Goal: Entertainment & Leisure: Consume media (video, audio)

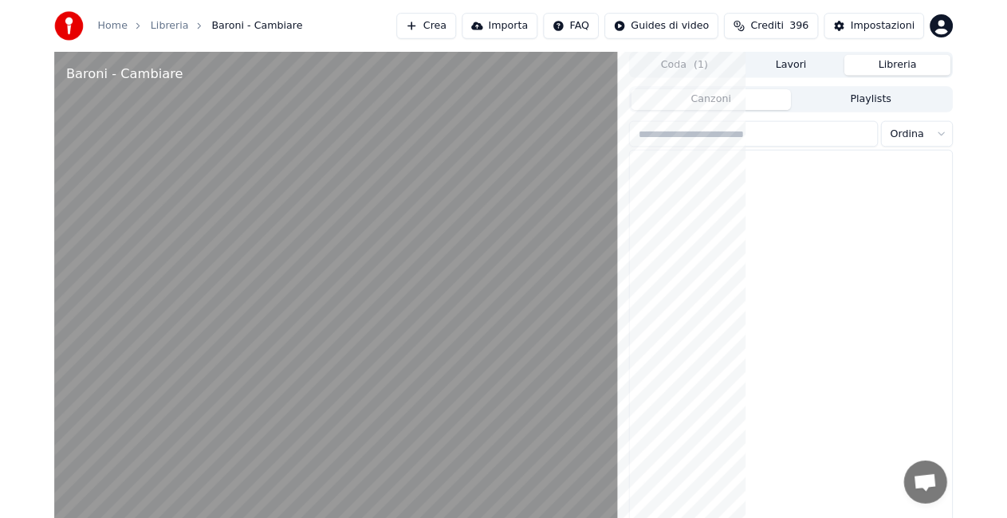
scroll to position [1116, 0]
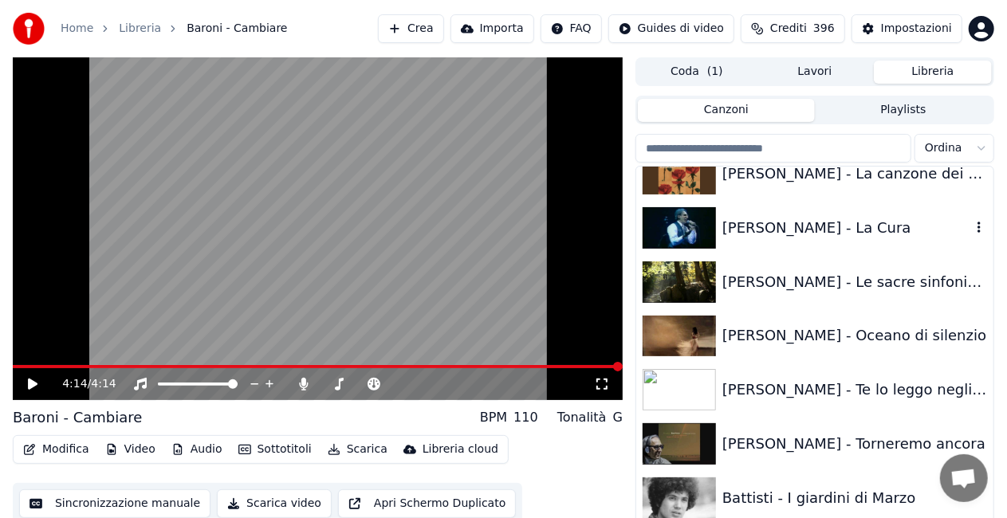
scroll to position [1598, 0]
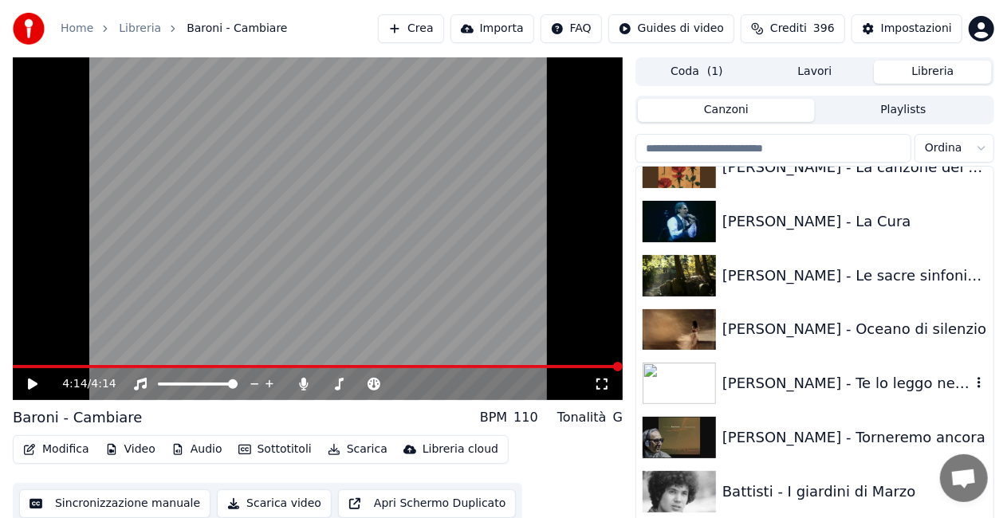
click at [786, 379] on div "[PERSON_NAME] - Te lo leggo negli occhi" at bounding box center [847, 383] width 249 height 22
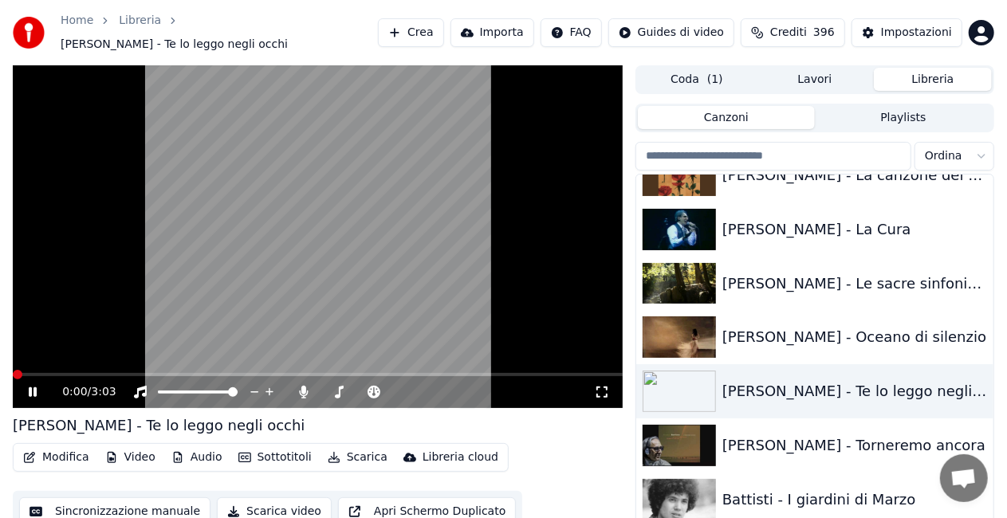
click at [608, 387] on icon at bounding box center [602, 392] width 11 height 11
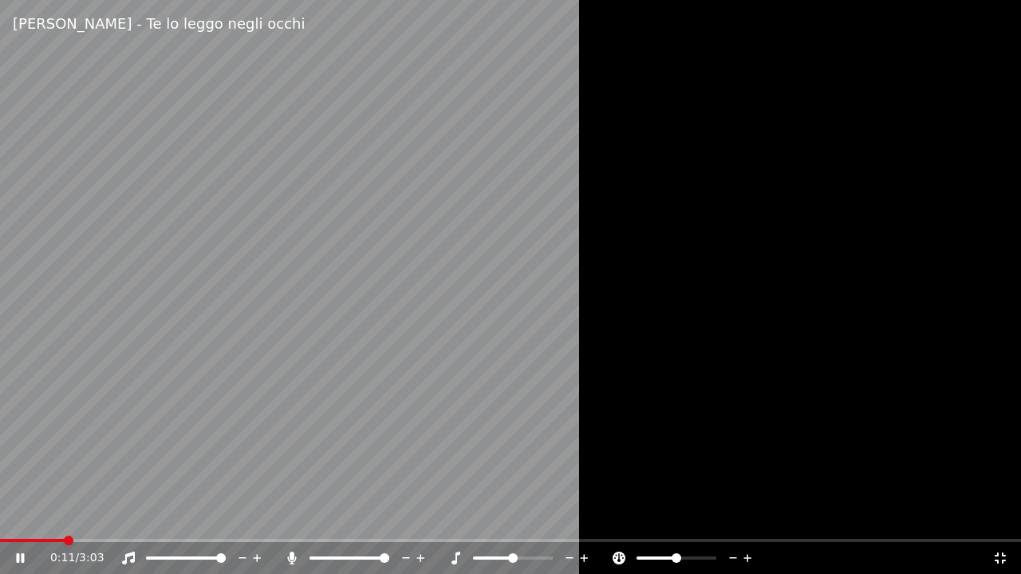
click at [286, 559] on icon at bounding box center [292, 558] width 16 height 13
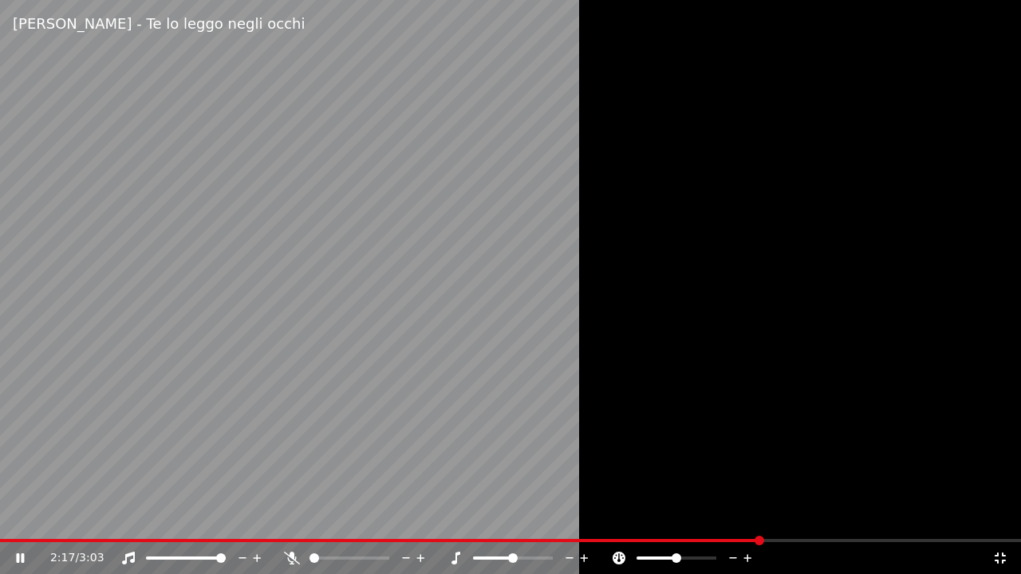
click at [1000, 559] on icon at bounding box center [1000, 558] width 16 height 13
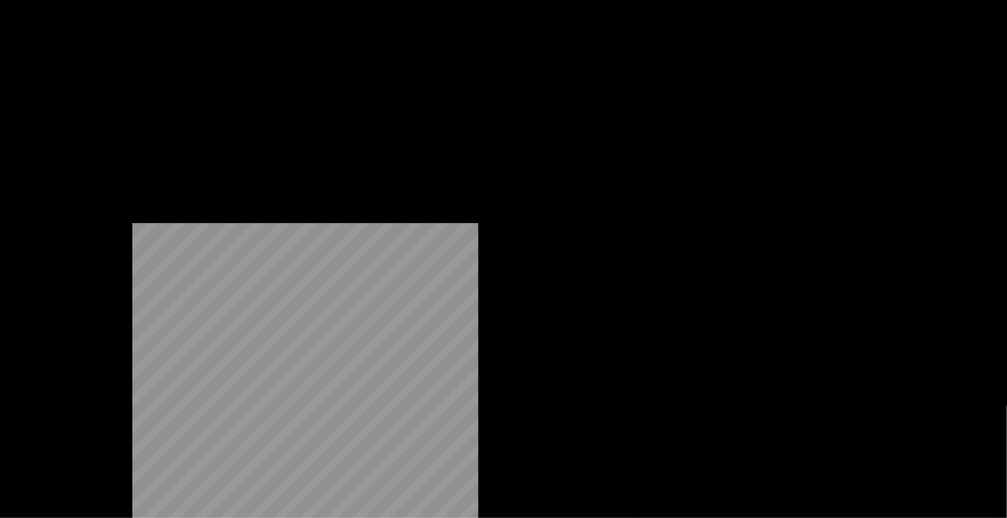
scroll to position [1518, 0]
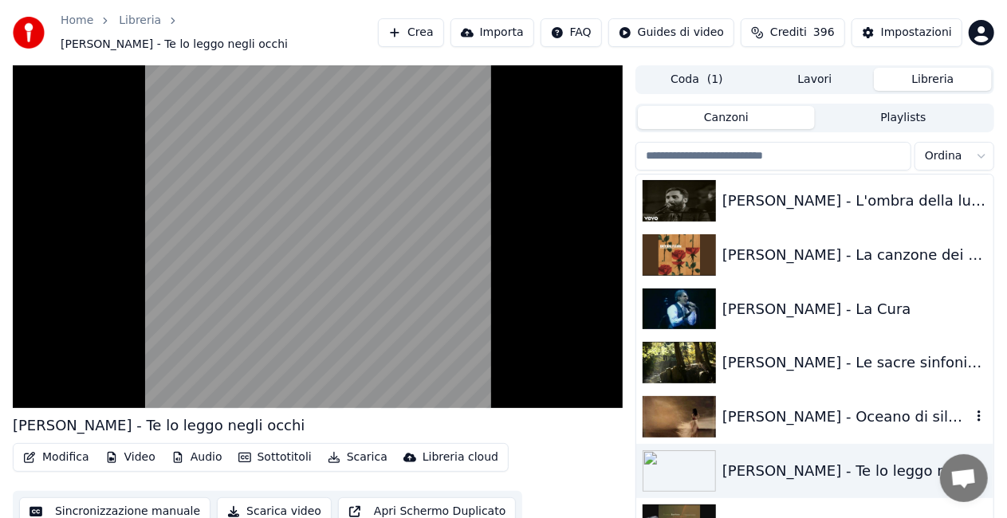
click at [823, 396] on div "[PERSON_NAME] - Oceano di silenzio" at bounding box center [814, 417] width 357 height 54
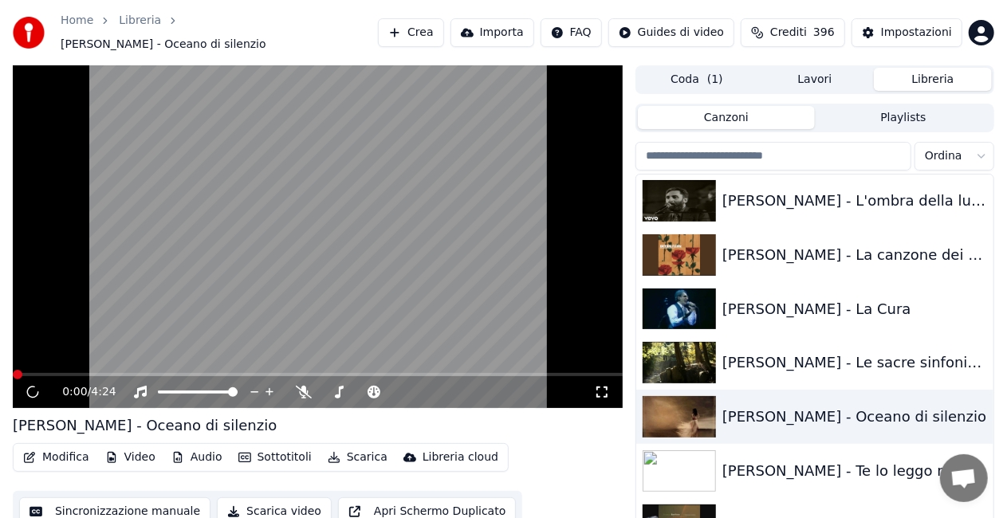
drag, startPoint x: 597, startPoint y: 386, endPoint x: 598, endPoint y: 404, distance: 17.6
click at [598, 386] on icon at bounding box center [602, 392] width 16 height 13
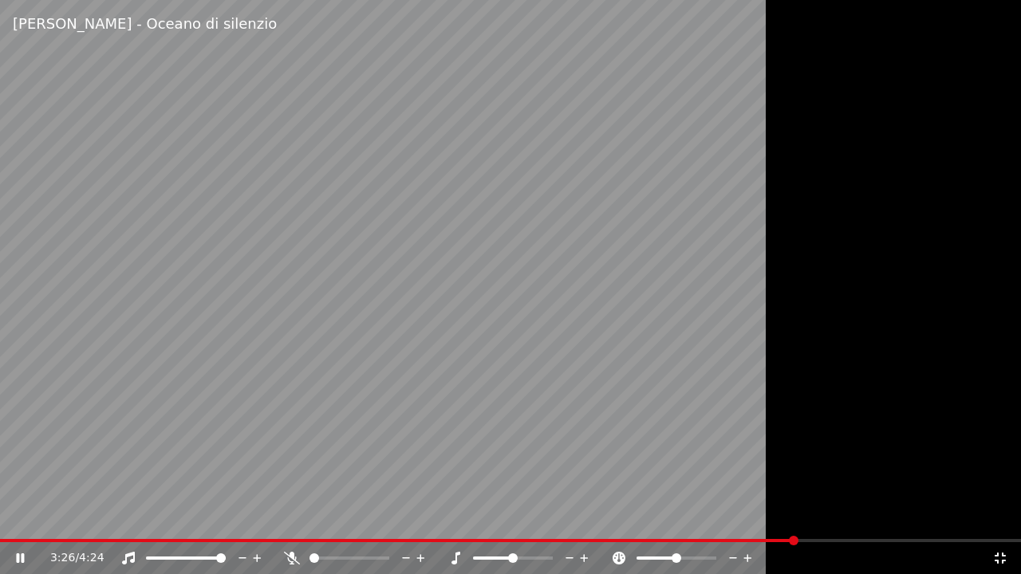
click at [1005, 557] on icon at bounding box center [1000, 558] width 16 height 13
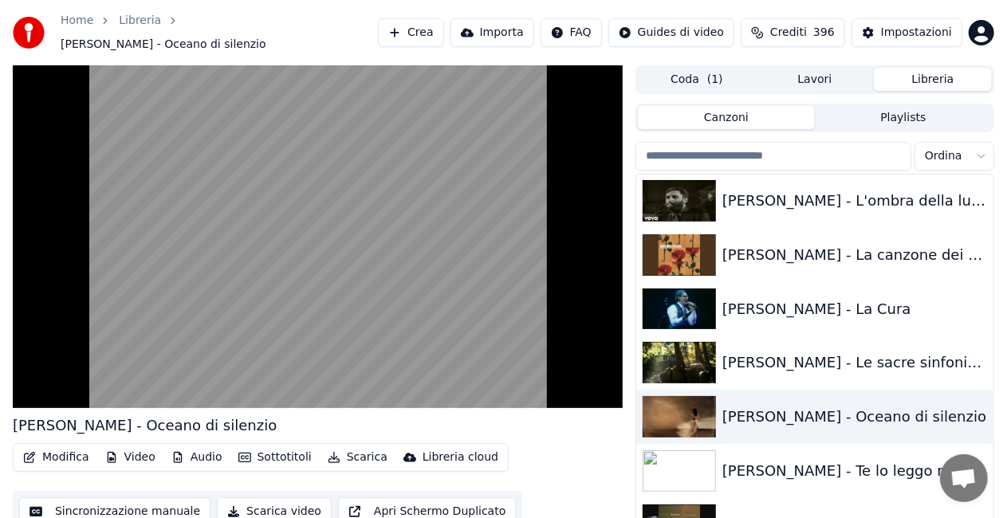
drag, startPoint x: 825, startPoint y: 469, endPoint x: 704, endPoint y: 439, distance: 124.2
click at [824, 470] on div "[PERSON_NAME] - Te lo leggo negli occhi" at bounding box center [847, 471] width 249 height 22
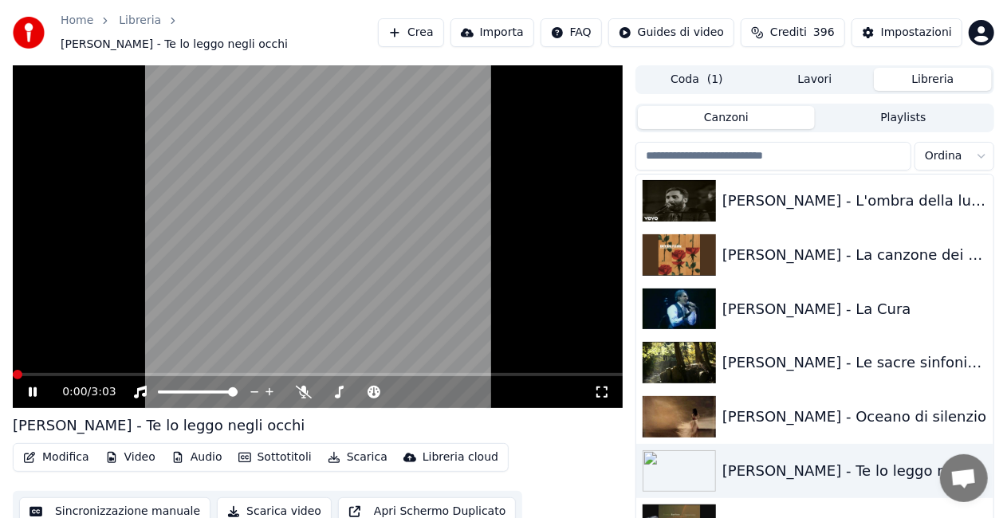
click at [601, 387] on icon at bounding box center [602, 392] width 16 height 13
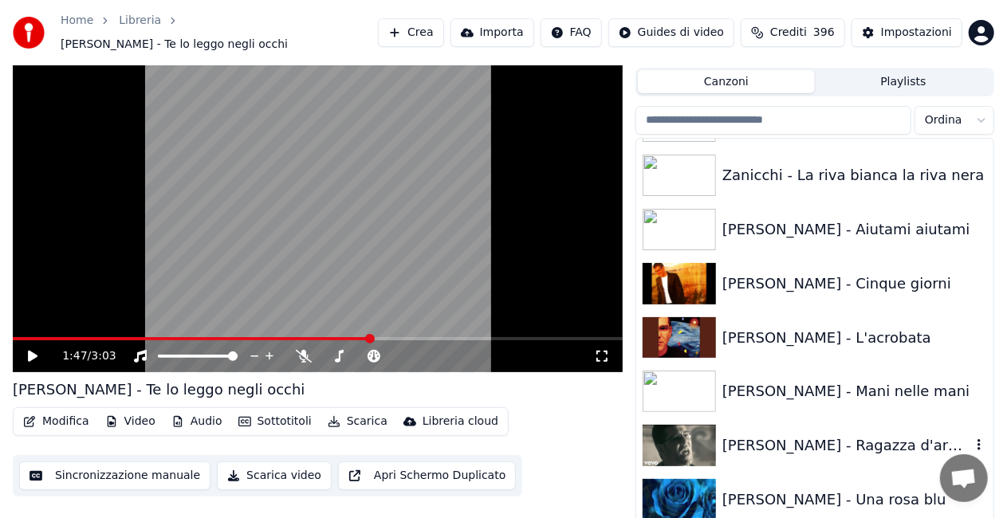
scroll to position [22005, 0]
drag, startPoint x: 834, startPoint y: 321, endPoint x: 737, endPoint y: 319, distance: 97.3
click at [834, 328] on div "[PERSON_NAME] - L'acrobata" at bounding box center [847, 339] width 249 height 22
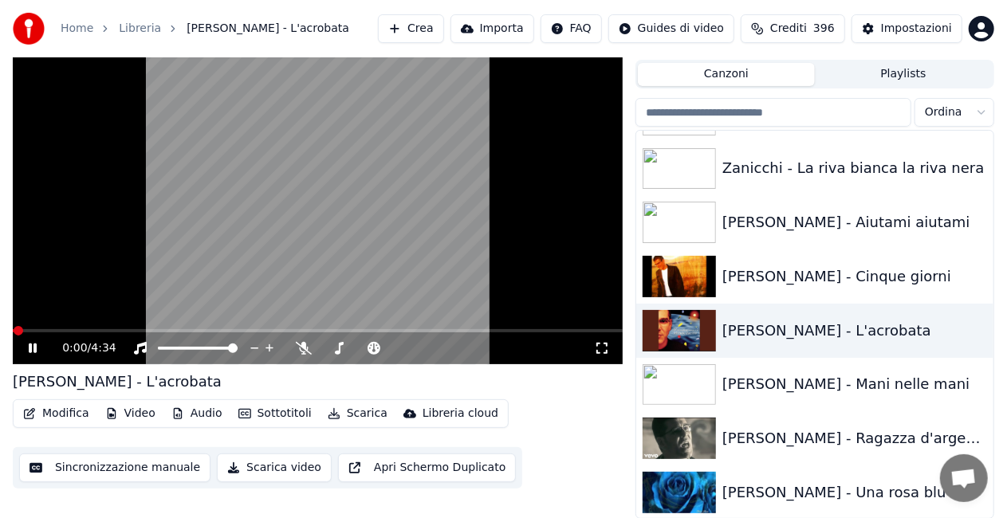
click at [604, 348] on icon at bounding box center [602, 348] width 16 height 13
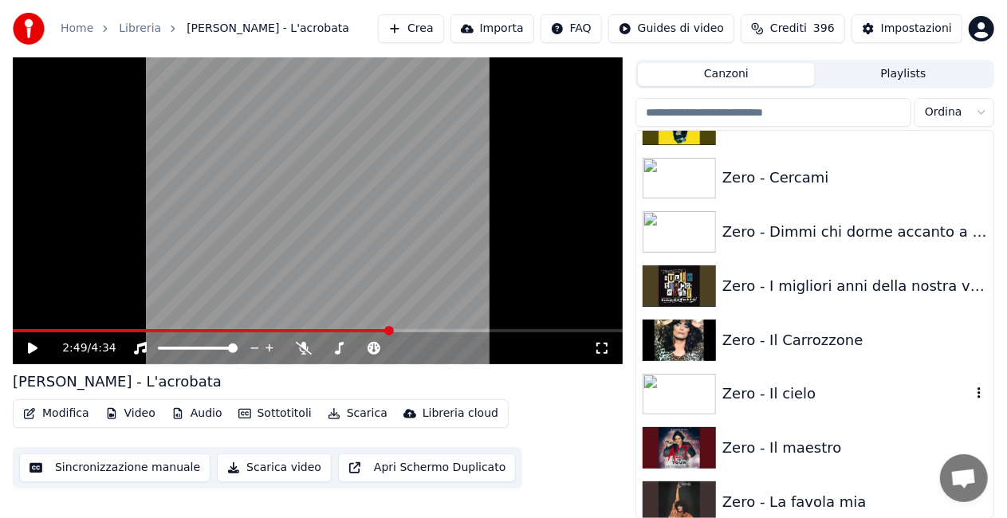
scroll to position [22643, 0]
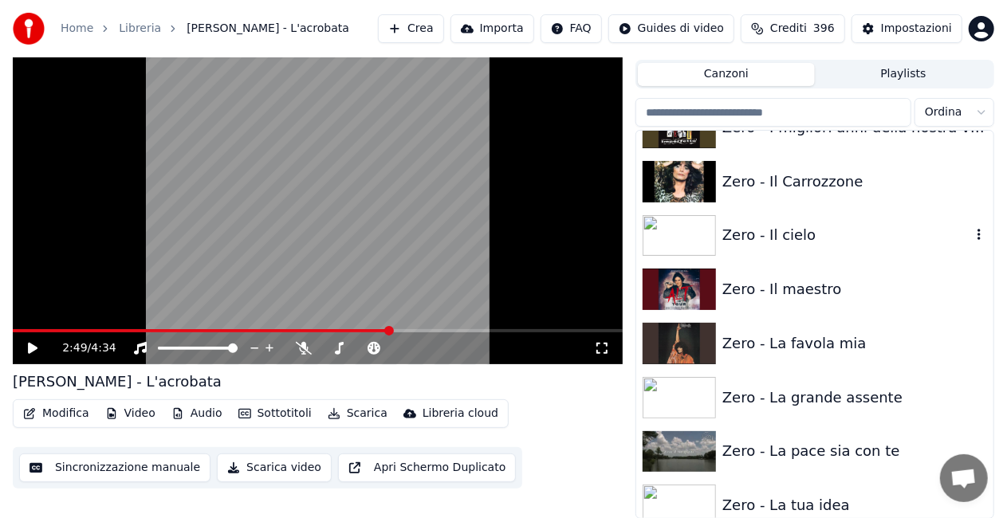
click at [850, 218] on div "Zero - Il cielo" at bounding box center [814, 236] width 357 height 54
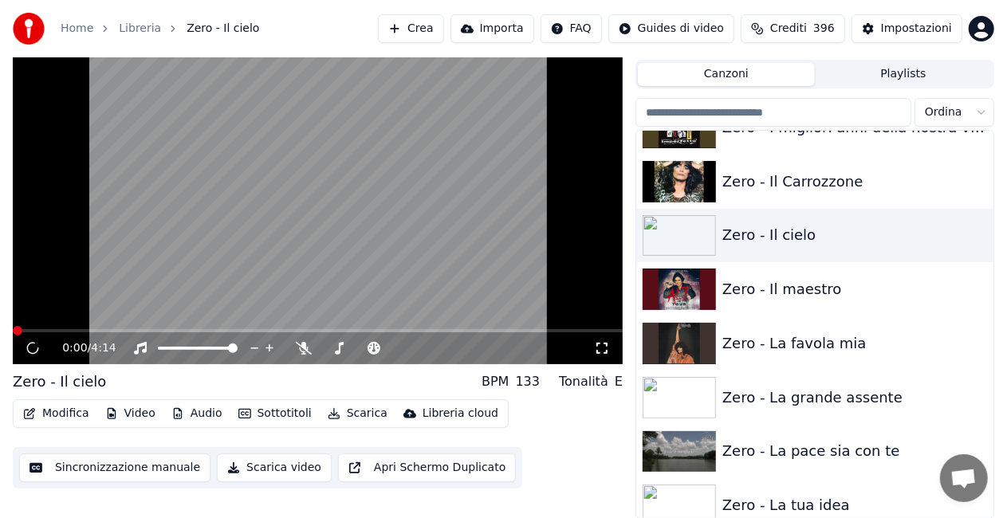
click at [607, 352] on icon at bounding box center [602, 348] width 11 height 11
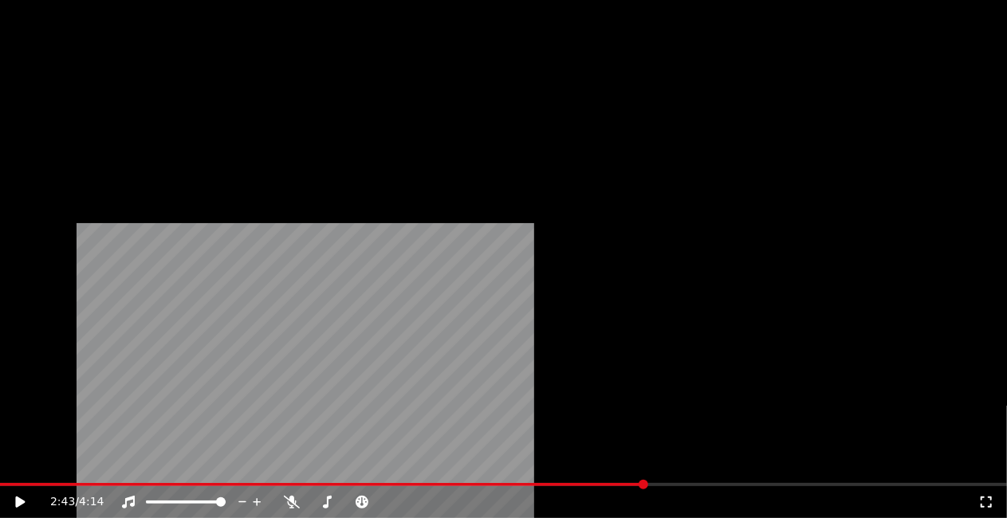
scroll to position [23042, 0]
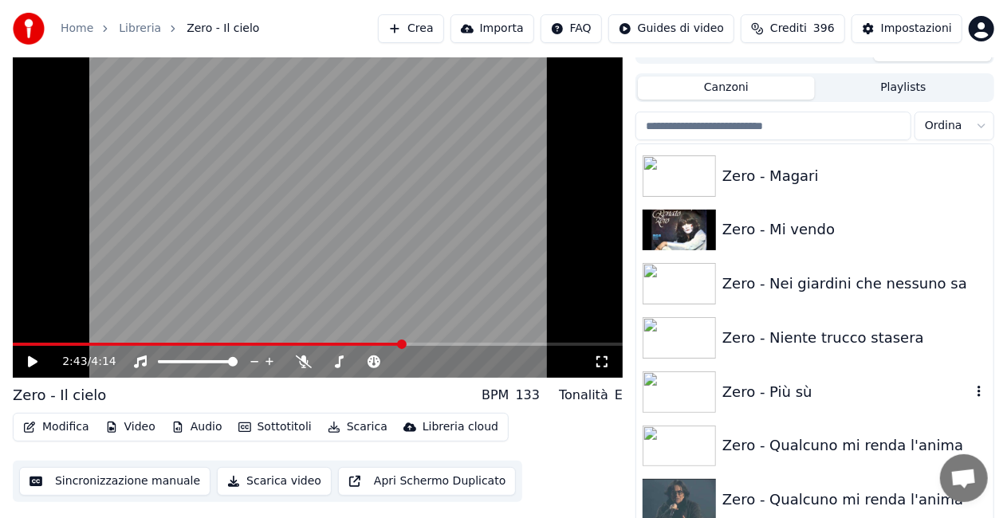
click at [812, 383] on div "Zero - Più sù" at bounding box center [847, 392] width 249 height 22
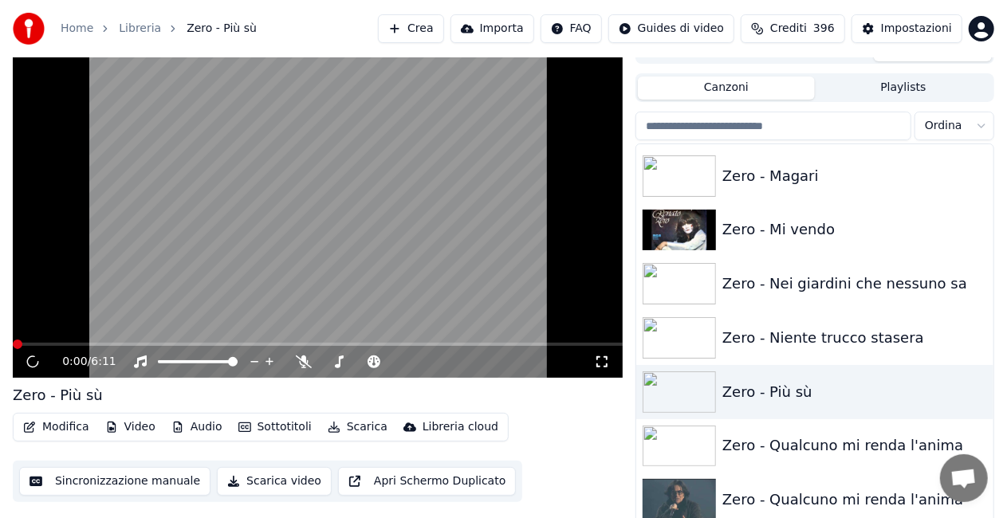
click at [603, 358] on icon at bounding box center [602, 362] width 16 height 13
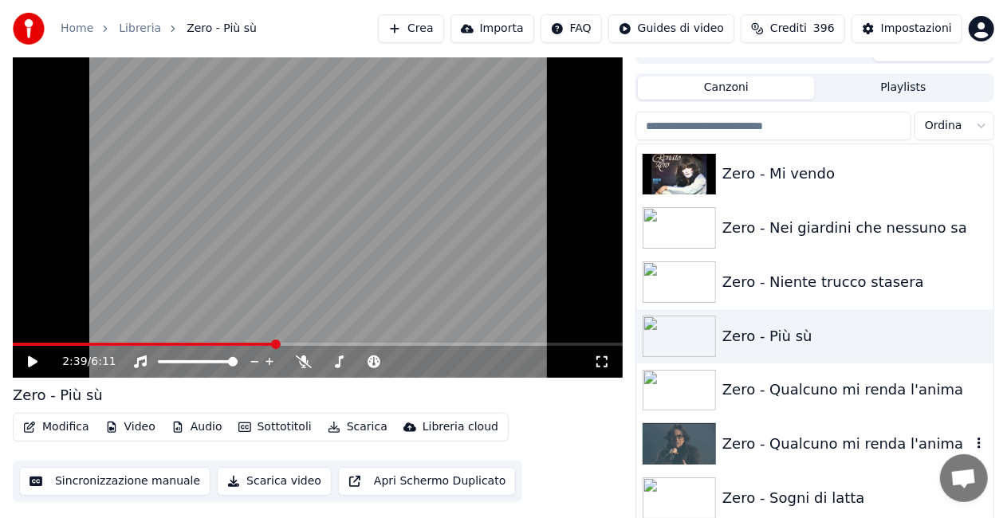
scroll to position [23122, 0]
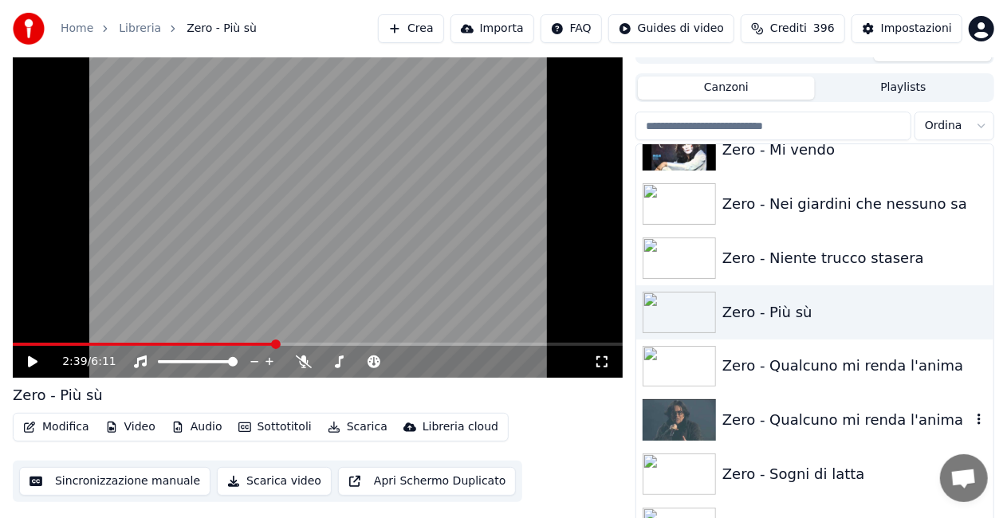
click at [817, 403] on div "Zero - Qualcuno mi renda l'anima" at bounding box center [814, 420] width 357 height 54
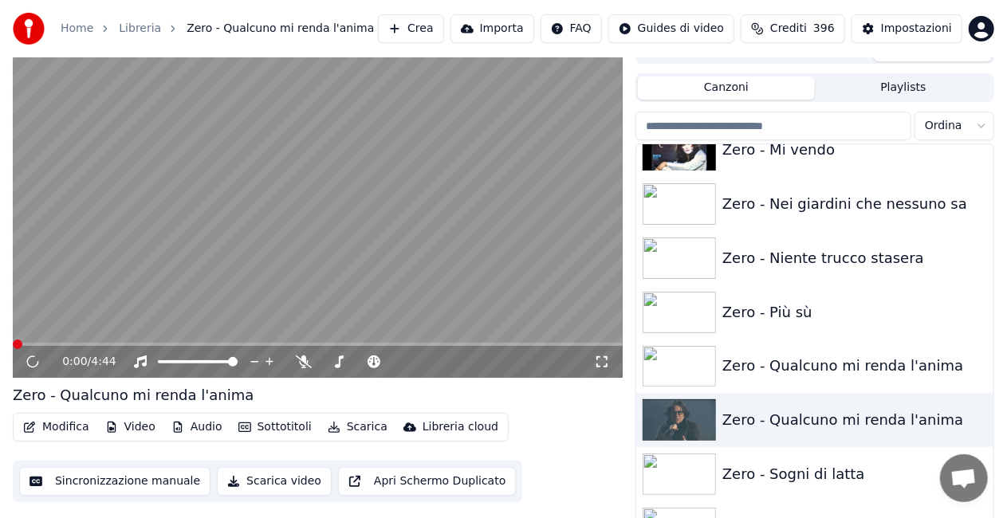
click at [600, 358] on icon at bounding box center [602, 361] width 11 height 11
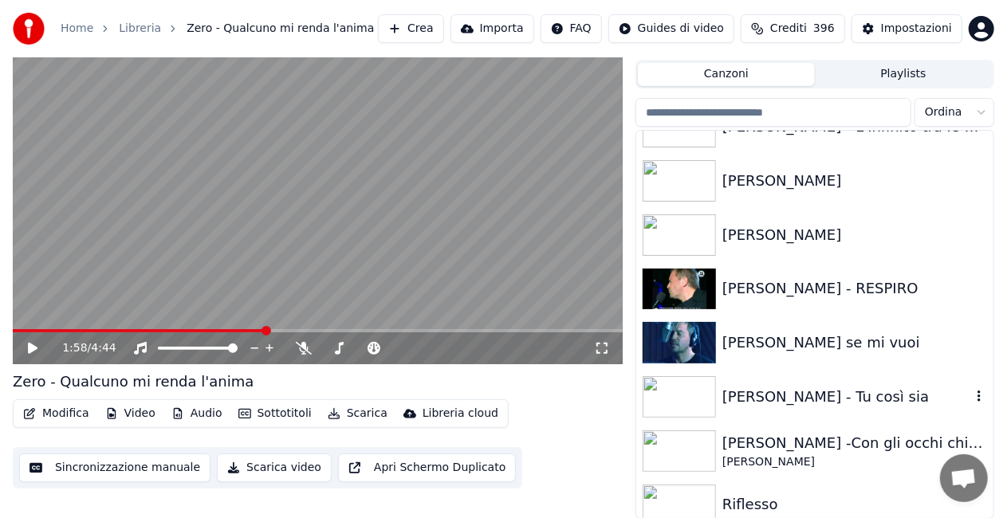
scroll to position [18496, 0]
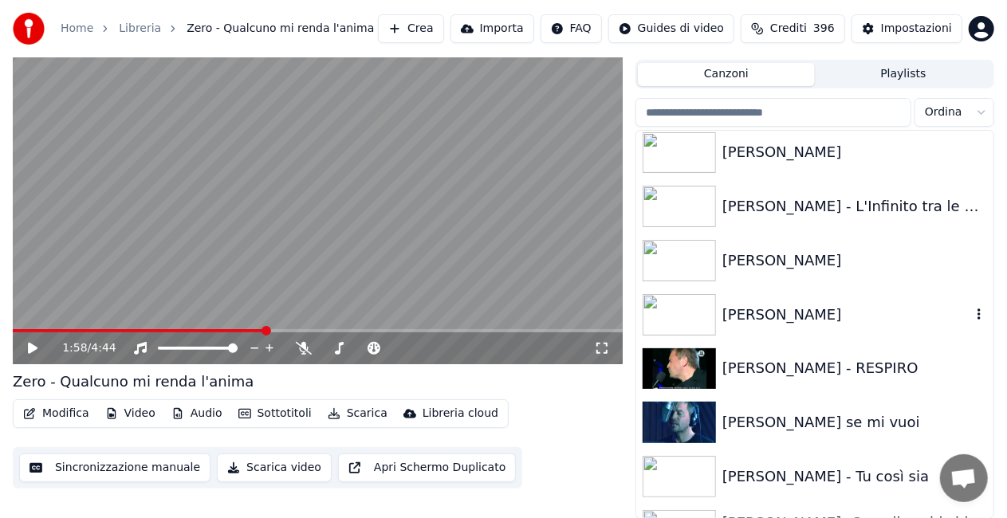
click at [786, 307] on div "[PERSON_NAME]" at bounding box center [847, 315] width 249 height 22
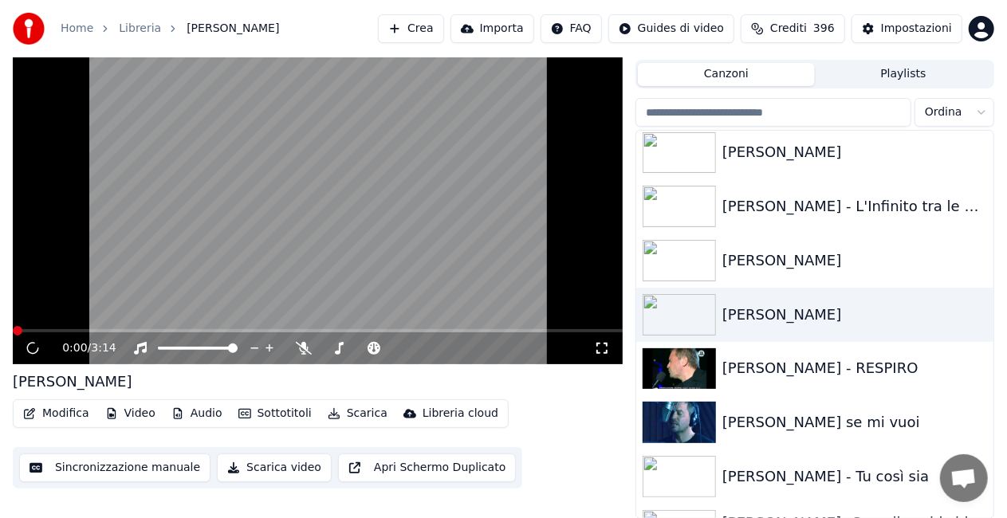
drag, startPoint x: 606, startPoint y: 347, endPoint x: 610, endPoint y: 363, distance: 16.4
click at [605, 347] on icon at bounding box center [602, 348] width 16 height 13
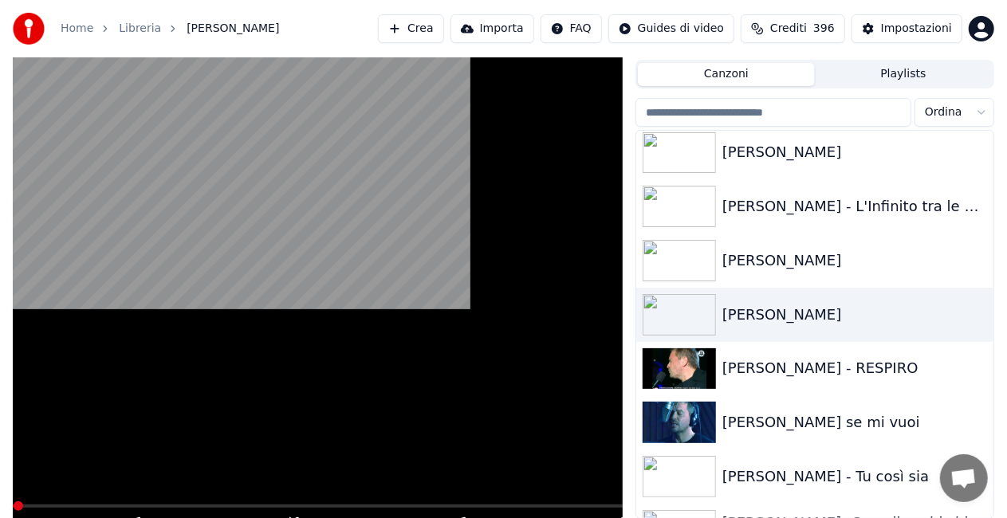
scroll to position [22, 0]
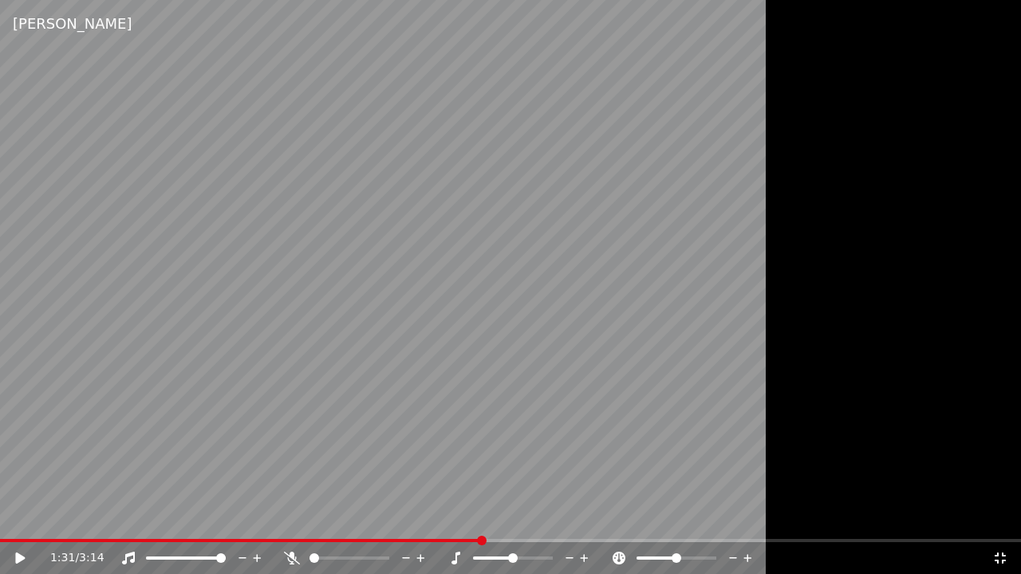
click at [297, 542] on div "1:31 / 3:14" at bounding box center [510, 558] width 1021 height 32
click at [289, 540] on span at bounding box center [144, 540] width 289 height 3
click at [287, 543] on span at bounding box center [291, 541] width 10 height 10
click at [277, 543] on div "0:55 / 3:14" at bounding box center [510, 558] width 1021 height 32
click at [266, 539] on span at bounding box center [144, 540] width 289 height 3
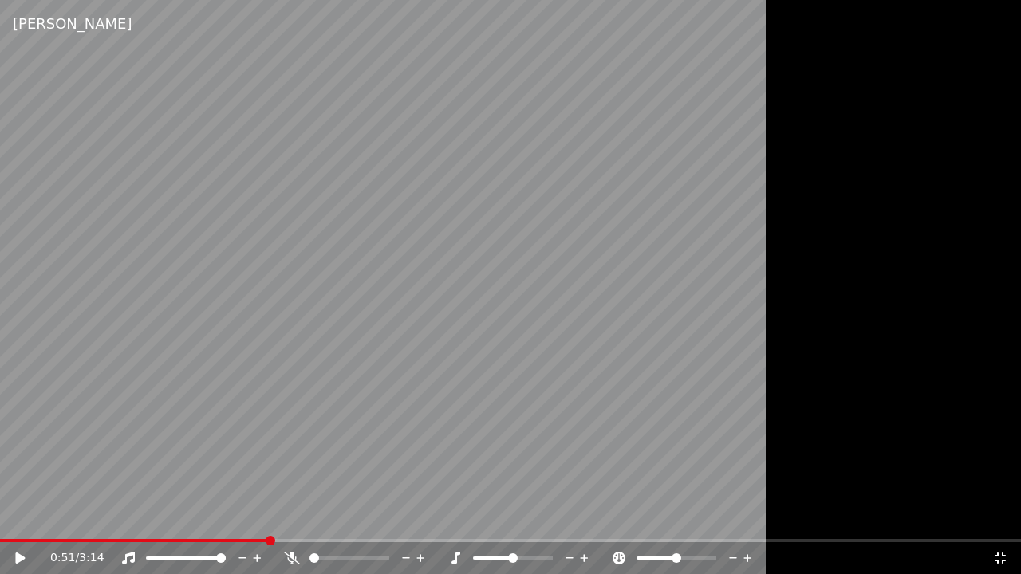
click at [241, 541] on span at bounding box center [134, 540] width 269 height 3
click at [190, 447] on video at bounding box center [510, 287] width 1021 height 574
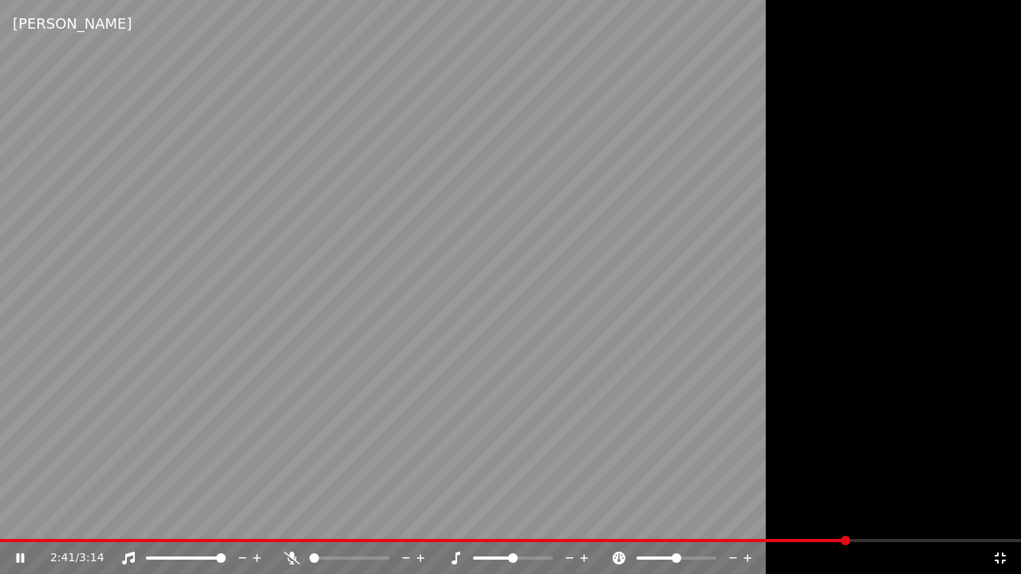
click at [456, 332] on video at bounding box center [510, 287] width 1021 height 574
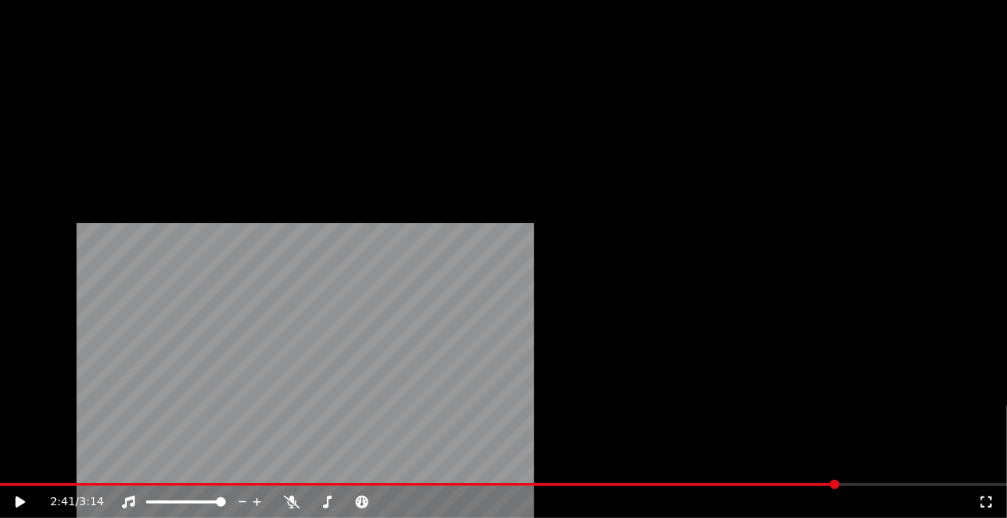
scroll to position [19055, 0]
